Goal: Transaction & Acquisition: Purchase product/service

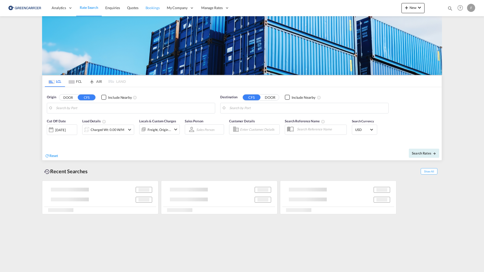
type input "[GEOGRAPHIC_DATA] ([GEOGRAPHIC_DATA]), [GEOGRAPHIC_DATA]"
type input "Busan, KRPUS"
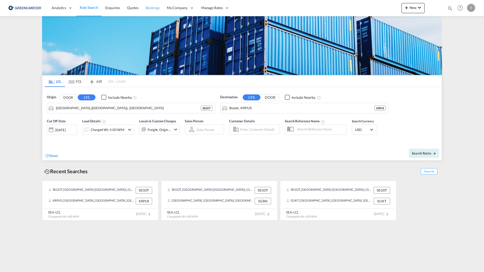
click at [161, 10] on link "Bookings" at bounding box center [152, 8] width 21 height 16
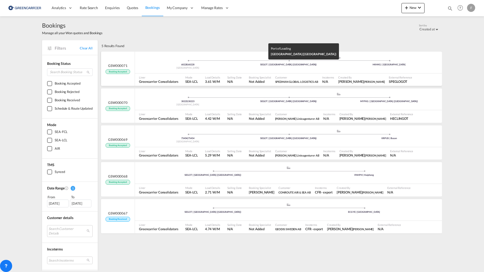
click at [336, 66] on div "SEGOT | [GEOGRAPHIC_DATA] ([GEOGRAPHIC_DATA])" at bounding box center [288, 64] width 101 height 3
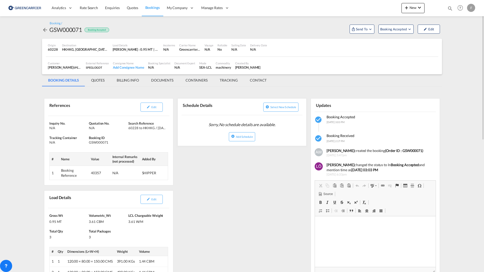
click at [44, 30] on md-icon "icon-arrow-left" at bounding box center [45, 30] width 6 height 6
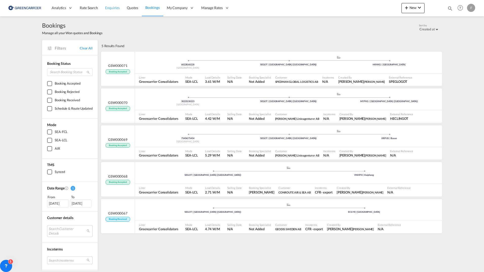
click at [113, 2] on link "Enquiries" at bounding box center [112, 8] width 22 height 16
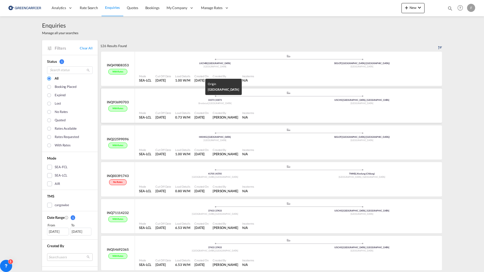
click at [179, 99] on div "33373 | 33373" at bounding box center [214, 99] width 147 height 3
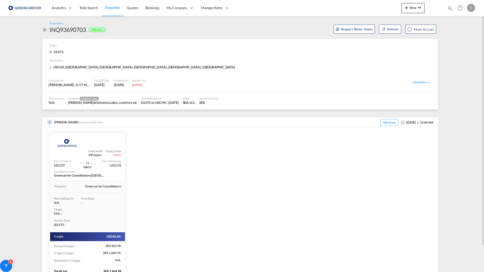
click at [46, 30] on md-icon "icon-arrow-left" at bounding box center [45, 30] width 6 height 6
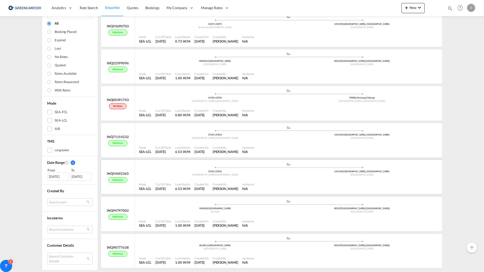
scroll to position [101, 0]
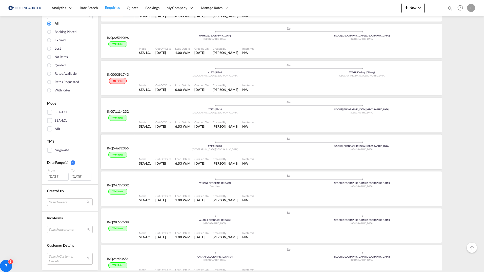
click at [312, 157] on div at bounding box center [348, 161] width 184 height 11
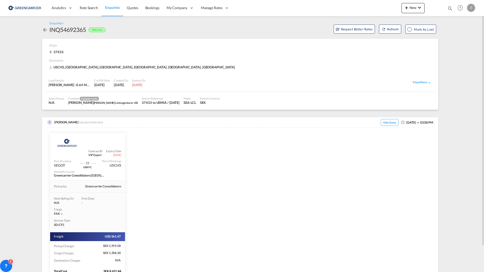
click at [44, 30] on md-icon "icon-arrow-left" at bounding box center [45, 30] width 6 height 6
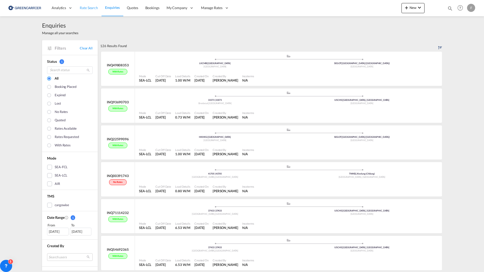
click at [88, 13] on link "Rate Search" at bounding box center [88, 8] width 25 height 16
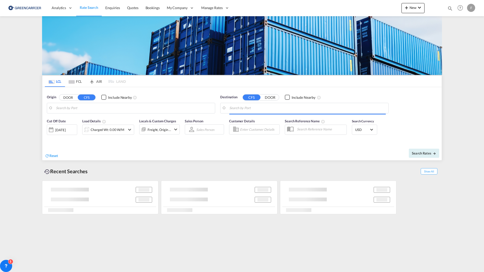
type input "[GEOGRAPHIC_DATA] ([GEOGRAPHIC_DATA]), [GEOGRAPHIC_DATA]"
type input "Busan, KRPUS"
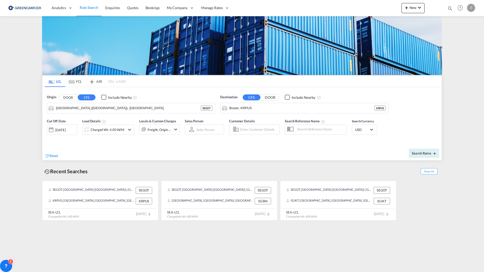
click at [58, 258] on md-content "Analytics Reports Dashboard Rate Search Enquiries Quotes Bookings" at bounding box center [242, 136] width 484 height 272
drag, startPoint x: 10, startPoint y: 270, endPoint x: 22, endPoint y: 254, distance: 20.2
click at [22, 254] on icon at bounding box center [22, 254] width 5 height 5
click at [18, 248] on icon at bounding box center [18, 250] width 5 height 5
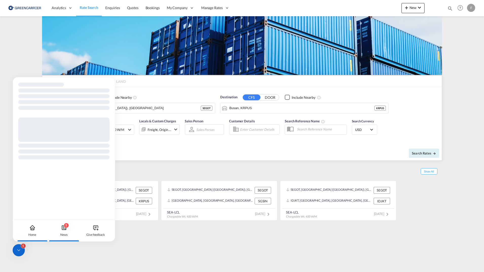
click at [75, 231] on div "5 News" at bounding box center [64, 230] width 28 height 22
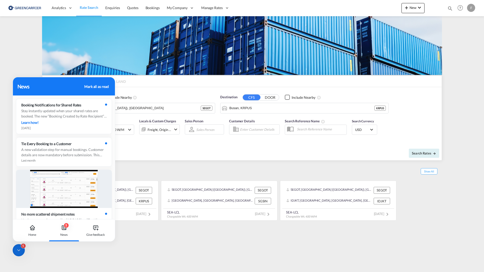
click at [160, 246] on md-content "Analytics Reports Dashboard Rate Search Enquiries Quotes Bookings" at bounding box center [242, 136] width 484 height 272
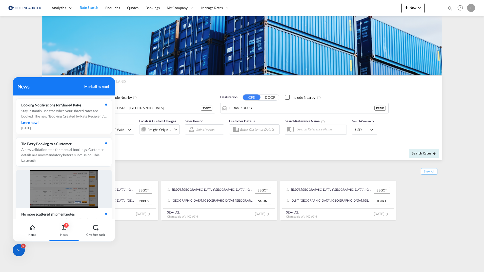
click at [19, 245] on div "5" at bounding box center [19, 250] width 12 height 12
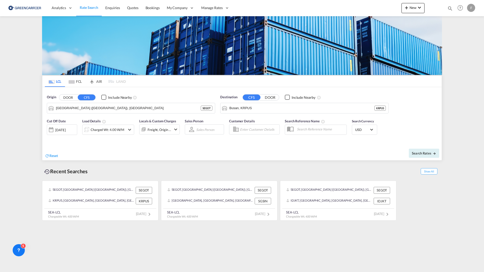
click at [158, 249] on md-content "Analytics Reports Dashboard Rate Search Enquiries Quotes Bookings" at bounding box center [242, 136] width 484 height 272
